Goal: Information Seeking & Learning: Check status

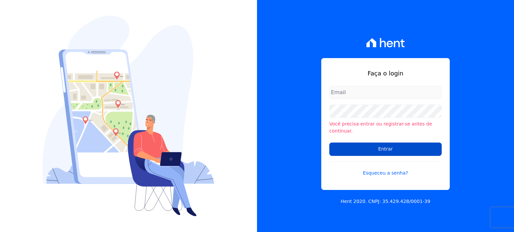
type input "melissa@quattroconstrutora.com.br"
click at [380, 150] on input "Entrar" at bounding box center [385, 149] width 112 height 13
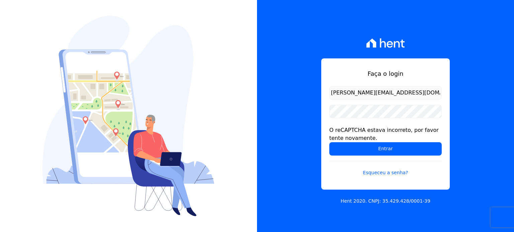
click at [380, 150] on input "Entrar" at bounding box center [385, 148] width 112 height 13
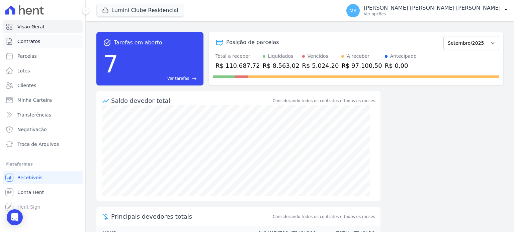
click at [36, 42] on span "Contratos" at bounding box center [28, 41] width 23 height 7
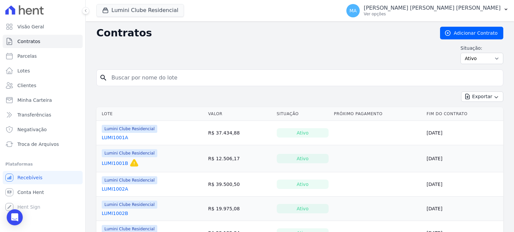
click at [218, 75] on input "search" at bounding box center [303, 77] width 393 height 13
type input "1910A"
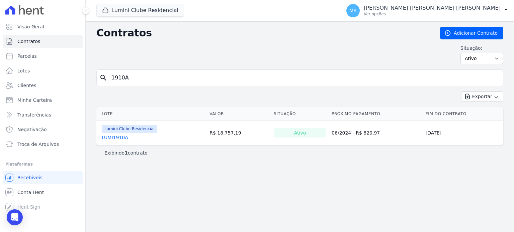
click at [117, 138] on link "LUMI1910A" at bounding box center [115, 137] width 26 height 7
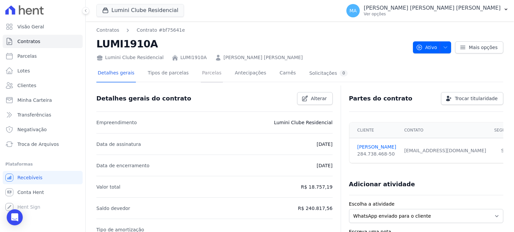
click at [202, 77] on link "Parcelas" at bounding box center [212, 74] width 22 height 18
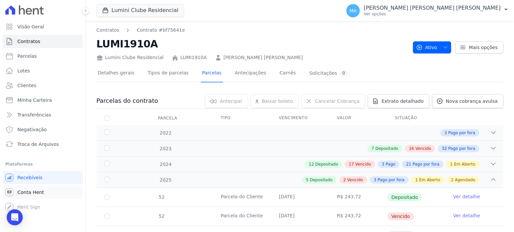
click at [32, 192] on span "Conta Hent" at bounding box center [30, 192] width 26 height 7
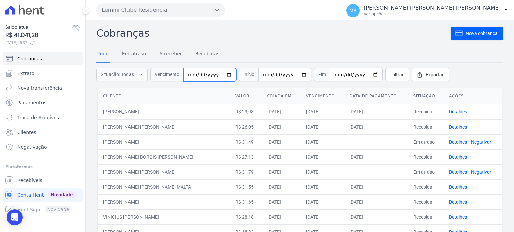
click at [191, 74] on input "date" at bounding box center [209, 74] width 53 height 13
type input "220225-09-03"
type input "2025-09-03"
click at [391, 76] on span "Filtrar" at bounding box center [397, 75] width 12 height 7
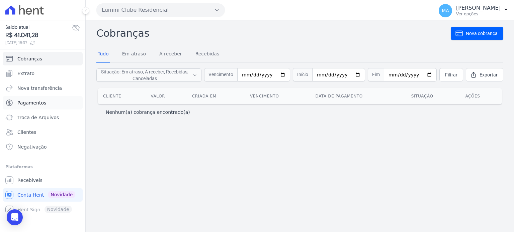
click at [41, 104] on span "Pagamentos" at bounding box center [31, 103] width 29 height 7
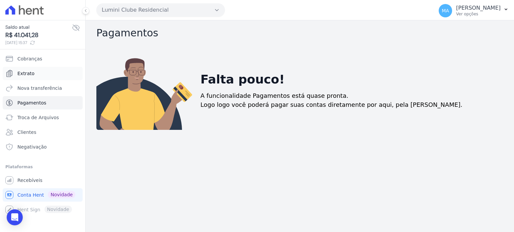
click at [41, 72] on link "Extrato" at bounding box center [43, 73] width 80 height 13
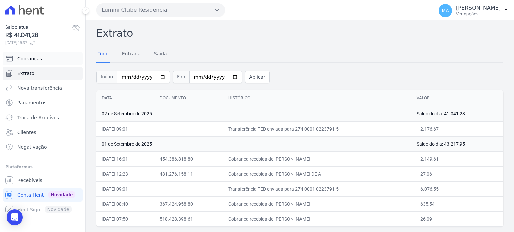
click at [29, 61] on span "Cobranças" at bounding box center [29, 59] width 25 height 7
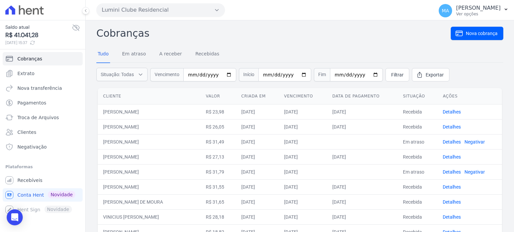
click at [38, 14] on icon at bounding box center [24, 9] width 38 height 9
click at [35, 10] on icon at bounding box center [24, 9] width 38 height 9
click at [27, 10] on icon at bounding box center [24, 9] width 38 height 9
click at [458, 8] on p "Melissa Arcanjo Lopes Ferreira" at bounding box center [478, 8] width 44 height 7
click at [63, 5] on div at bounding box center [43, 10] width 80 height 20
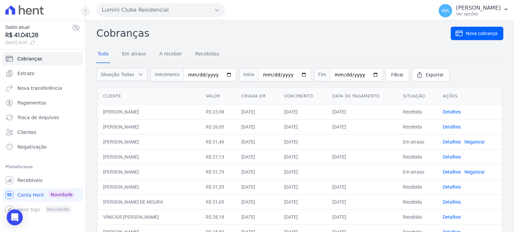
click at [86, 12] on icon at bounding box center [86, 11] width 4 height 4
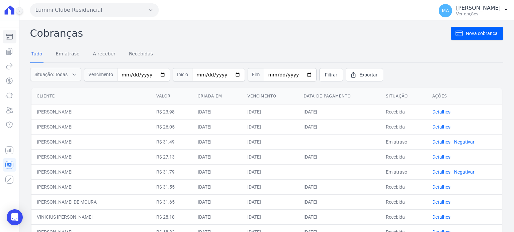
click at [21, 12] on icon at bounding box center [19, 11] width 4 height 4
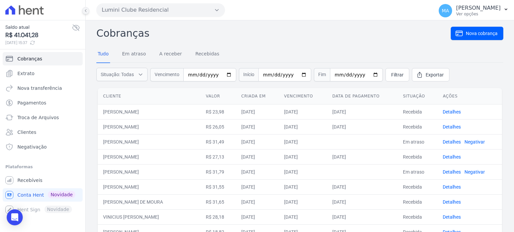
click at [21, 12] on icon at bounding box center [24, 9] width 38 height 9
click at [486, 8] on p "Melissa Arcanjo Lopes Ferreira" at bounding box center [478, 8] width 44 height 7
click at [448, 26] on link "Logout" at bounding box center [471, 29] width 86 height 12
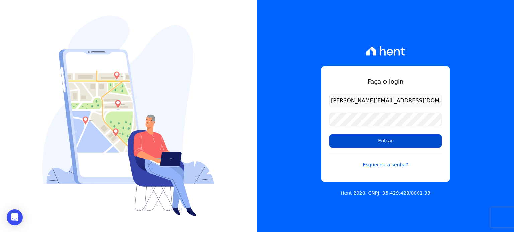
click at [388, 142] on input "Entrar" at bounding box center [385, 140] width 112 height 13
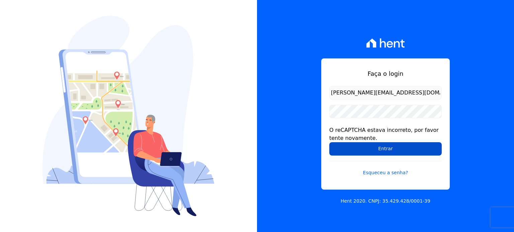
click at [388, 147] on input "Entrar" at bounding box center [385, 148] width 112 height 13
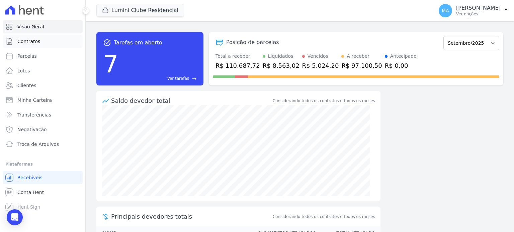
click at [39, 42] on link "Contratos" at bounding box center [43, 41] width 80 height 13
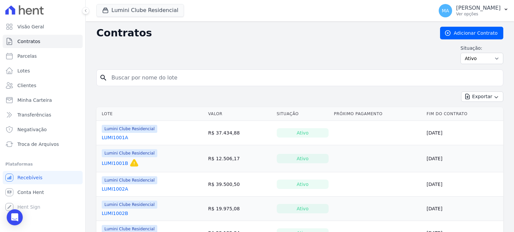
click at [169, 79] on input "search" at bounding box center [303, 77] width 393 height 13
type input "1910A"
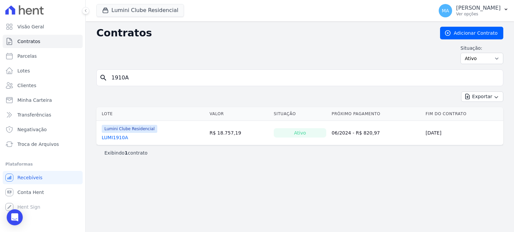
click at [119, 139] on link "LUMI1910A" at bounding box center [115, 137] width 26 height 7
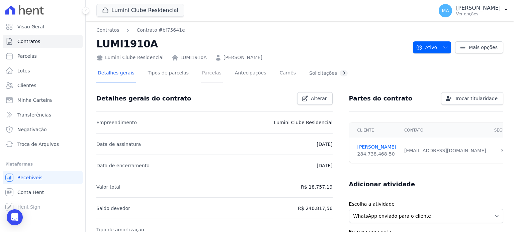
click at [204, 75] on link "Parcelas" at bounding box center [212, 74] width 22 height 18
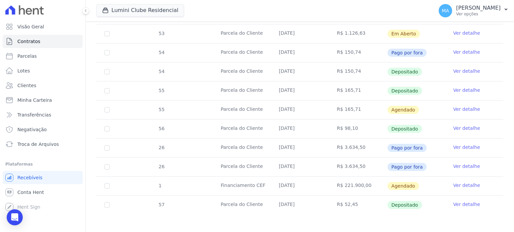
scroll to position [222, 0]
click at [461, 69] on link "Ver detalhe" at bounding box center [466, 70] width 27 height 7
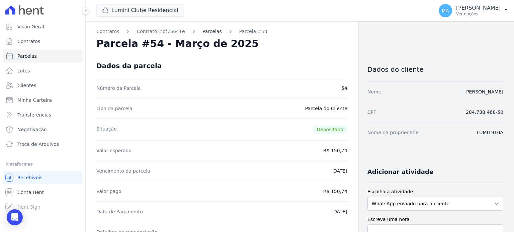
click at [202, 29] on link "Parcelas" at bounding box center [211, 31] width 19 height 7
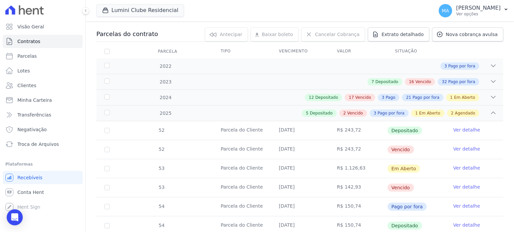
scroll to position [134, 0]
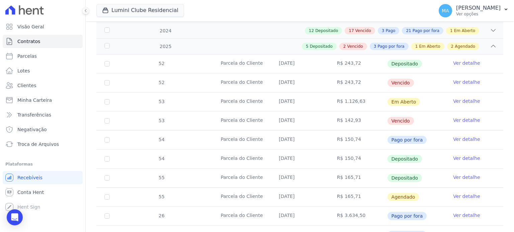
click at [400, 118] on span "Vencido" at bounding box center [400, 121] width 26 height 8
click at [459, 119] on link "Ver detalhe" at bounding box center [466, 120] width 27 height 7
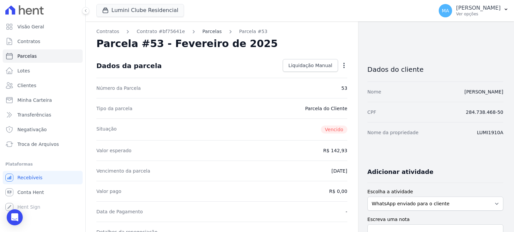
click at [202, 31] on link "Parcelas" at bounding box center [211, 31] width 19 height 7
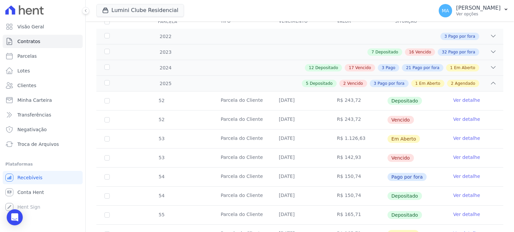
scroll to position [100, 0]
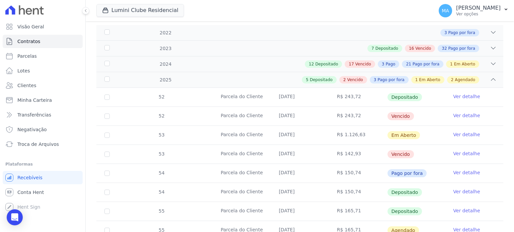
click at [467, 153] on link "Ver detalhe" at bounding box center [466, 154] width 27 height 7
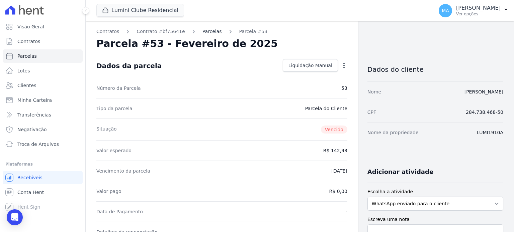
click at [203, 32] on link "Parcelas" at bounding box center [211, 31] width 19 height 7
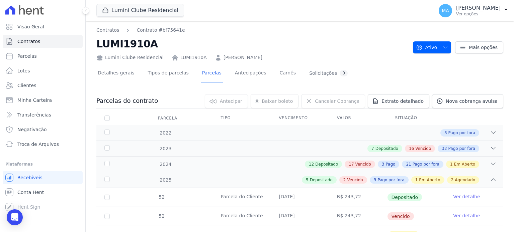
click at [341, 46] on h2 "LUMI1910A" at bounding box center [251, 43] width 311 height 15
click at [329, 38] on h2 "LUMI1910A" at bounding box center [251, 43] width 311 height 15
click at [283, 31] on nav "Contratos Contrato #bf75641e" at bounding box center [251, 30] width 311 height 7
